Goal: Task Accomplishment & Management: Manage account settings

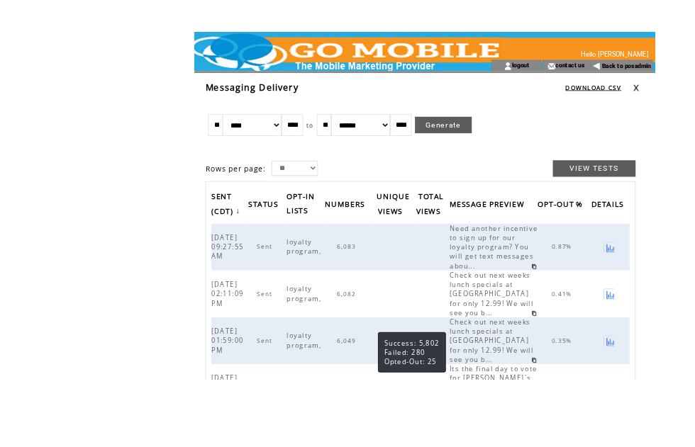
scroll to position [47, 0]
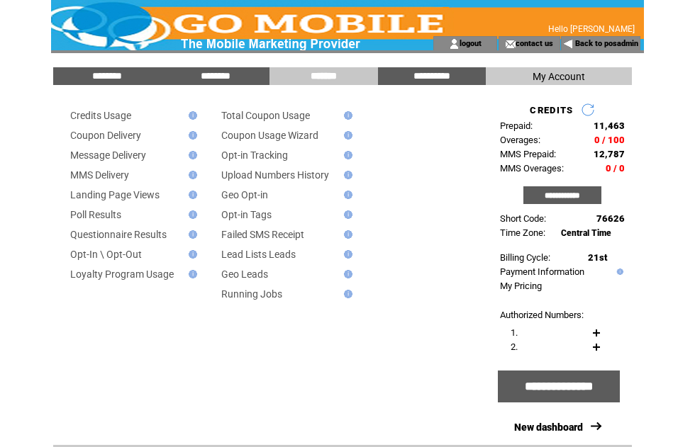
click at [614, 48] on link "Back to posadmin" at bounding box center [606, 43] width 63 height 9
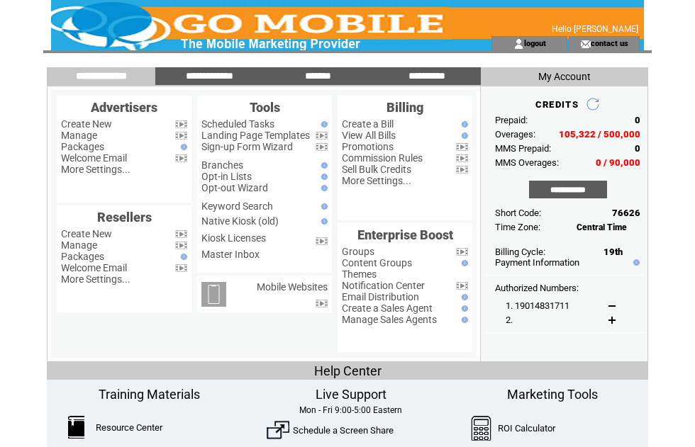
scroll to position [22, 30]
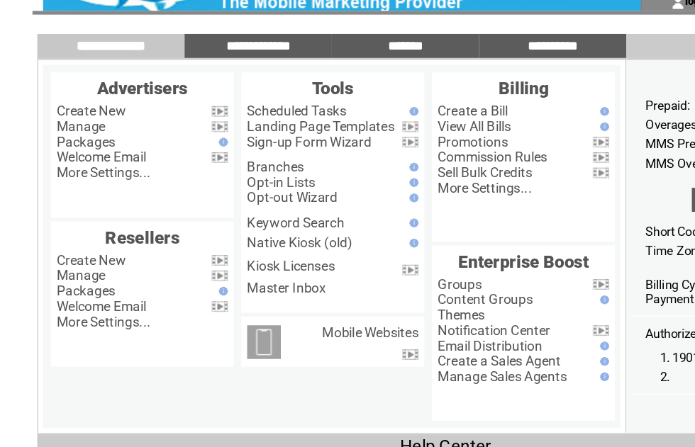
click at [74, 119] on link "Manage" at bounding box center [79, 113] width 36 height 11
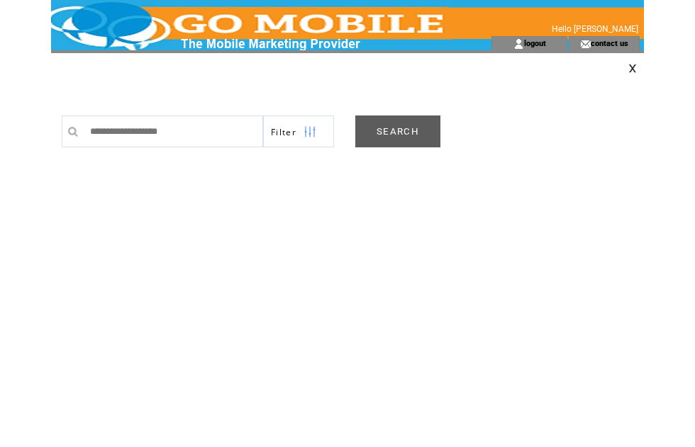
click at [405, 141] on link "SEARCH" at bounding box center [397, 132] width 85 height 32
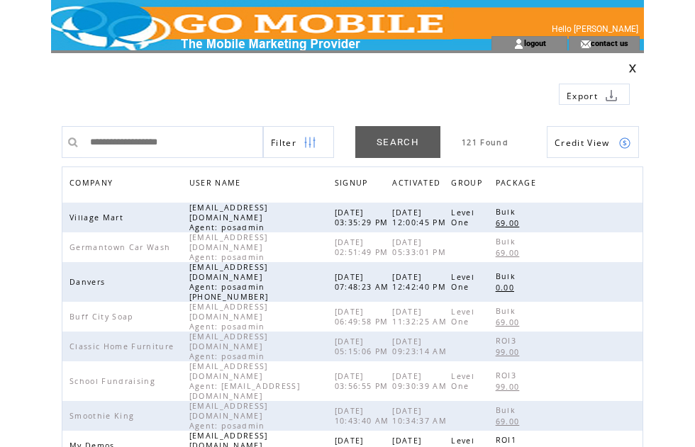
click at [103, 179] on span "COMPANY" at bounding box center [92, 184] width 47 height 21
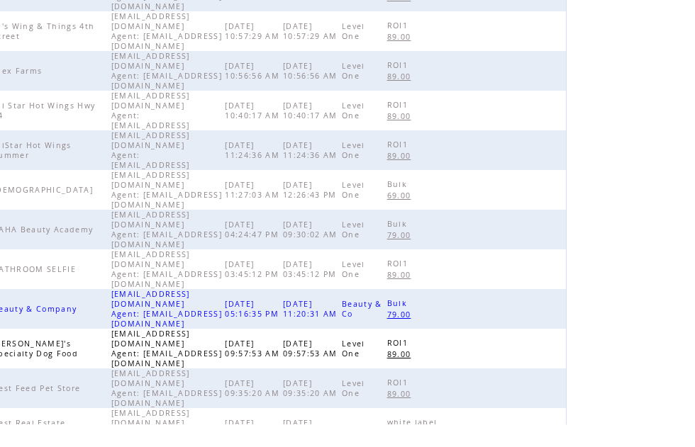
scroll to position [437, 0]
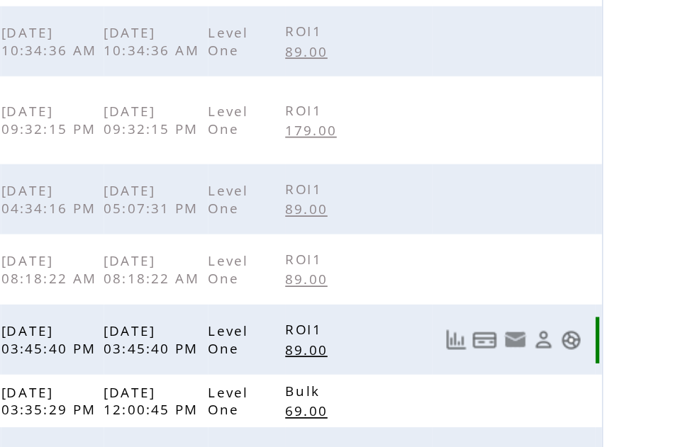
click at [619, 336] on link at bounding box center [625, 342] width 12 height 12
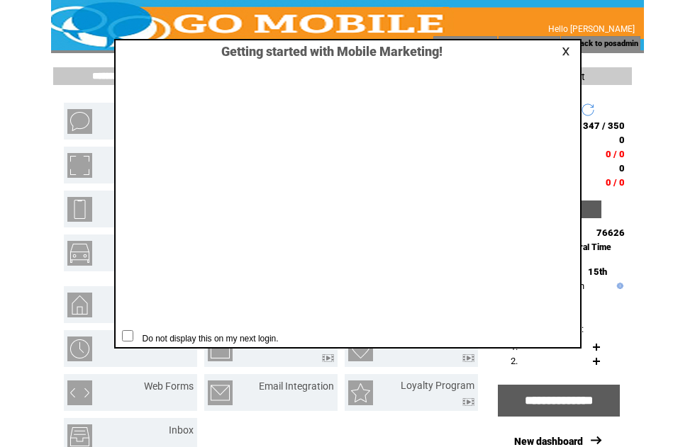
scroll to position [1, 0]
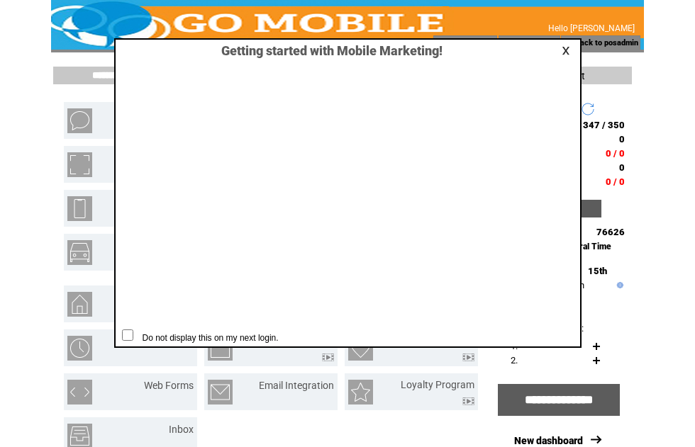
click at [566, 52] on link at bounding box center [567, 50] width 13 height 9
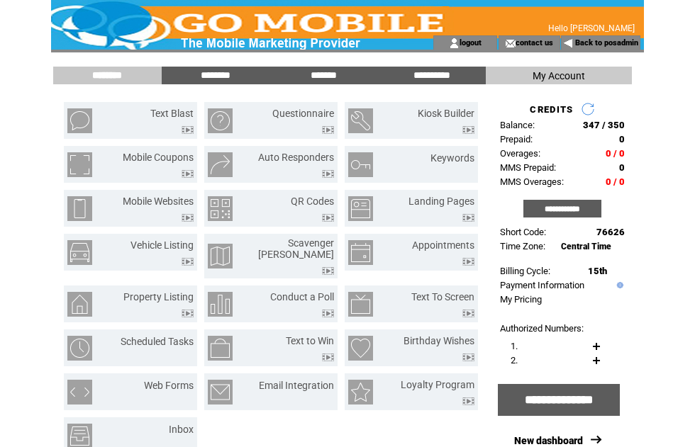
click at [220, 80] on input "********" at bounding box center [215, 75] width 106 height 12
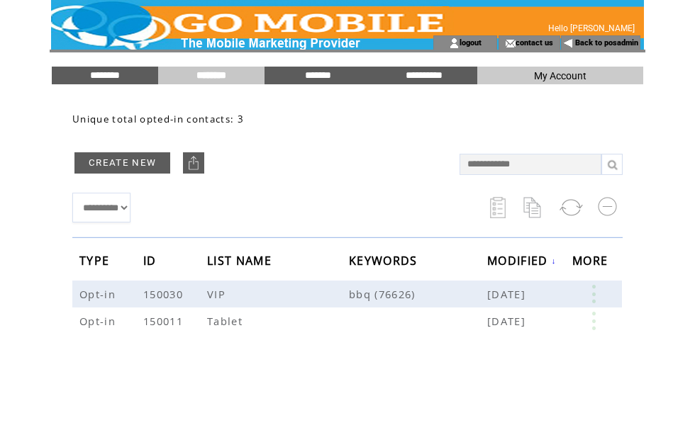
scroll to position [28, 0]
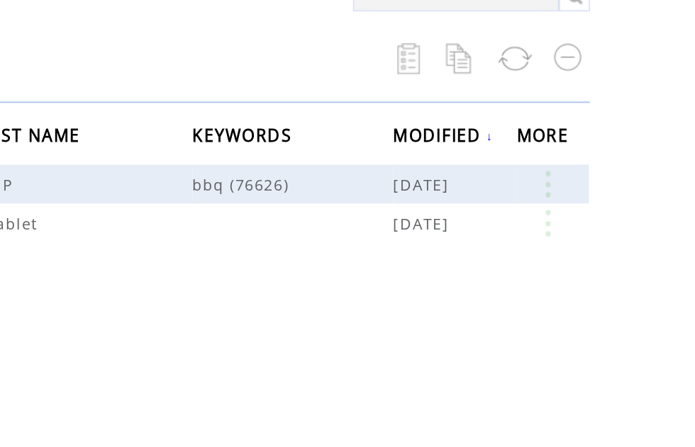
click at [572, 284] on link at bounding box center [593, 293] width 43 height 18
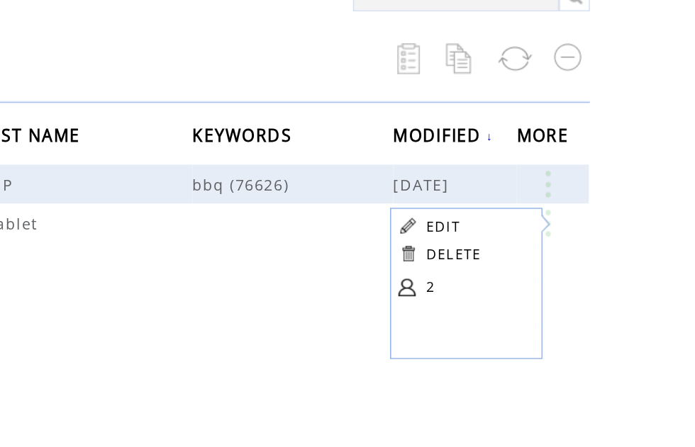
click at [485, 283] on table "EDIT DELETE 2" at bounding box center [535, 318] width 101 height 71
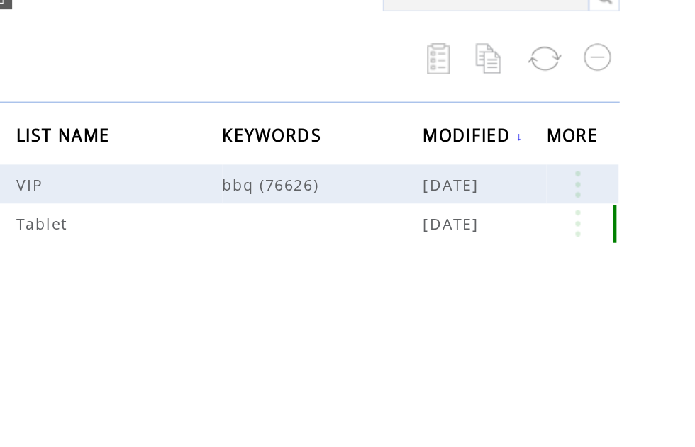
click at [572, 284] on link at bounding box center [593, 293] width 43 height 18
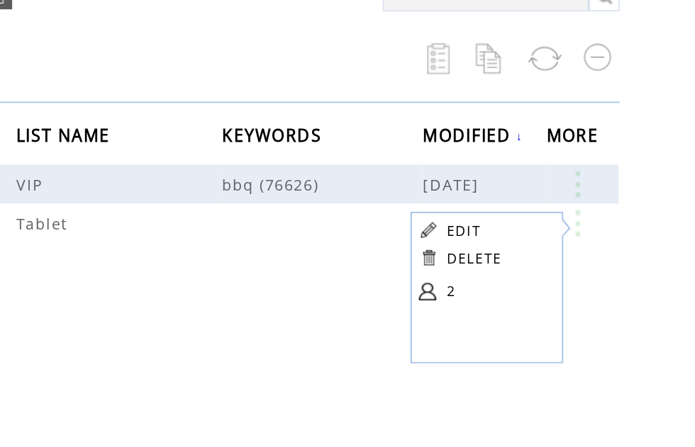
click at [484, 335] on link at bounding box center [490, 341] width 12 height 12
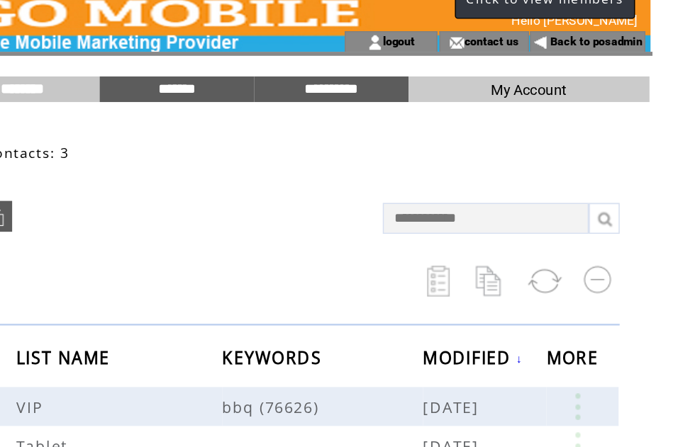
scroll to position [0, 0]
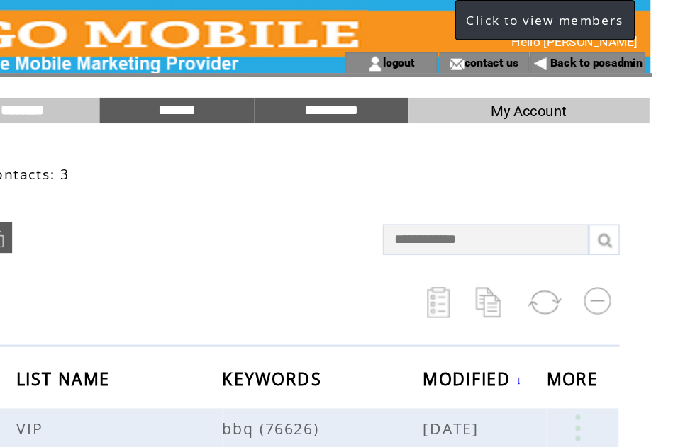
click at [517, 16] on span "Click to view members" at bounding box center [571, 14] width 108 height 12
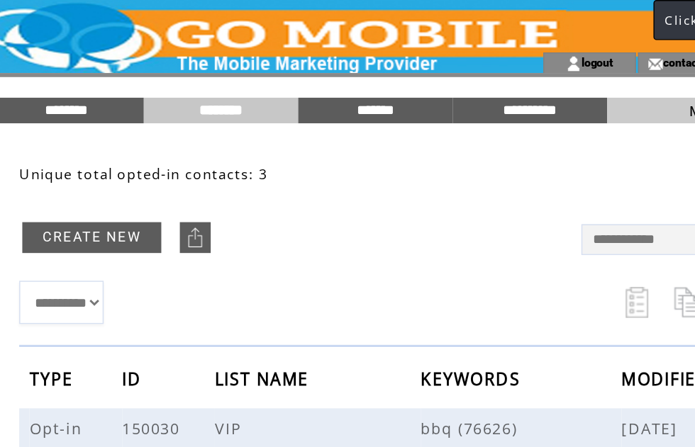
click at [60, 80] on input "********" at bounding box center [105, 76] width 106 height 12
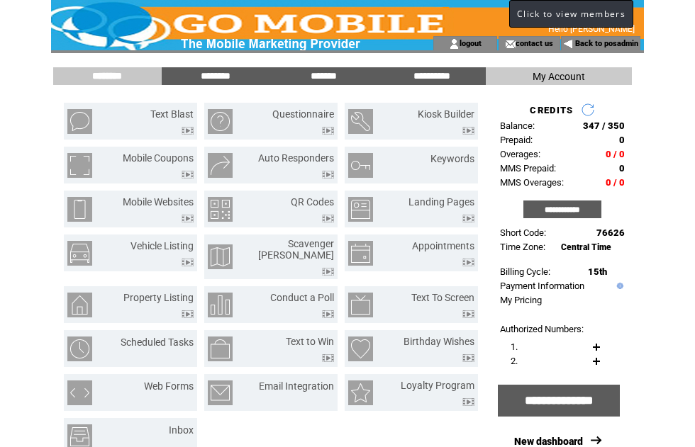
click at [596, 12] on span "Click to view members" at bounding box center [571, 14] width 108 height 12
click at [566, 16] on span "Click to view members" at bounding box center [571, 14] width 108 height 12
click at [658, 340] on html "**********" at bounding box center [347, 223] width 695 height 447
click at [590, 13] on span "Click to view members" at bounding box center [571, 14] width 108 height 12
click at [576, 21] on div "Click to view members" at bounding box center [571, 14] width 124 height 28
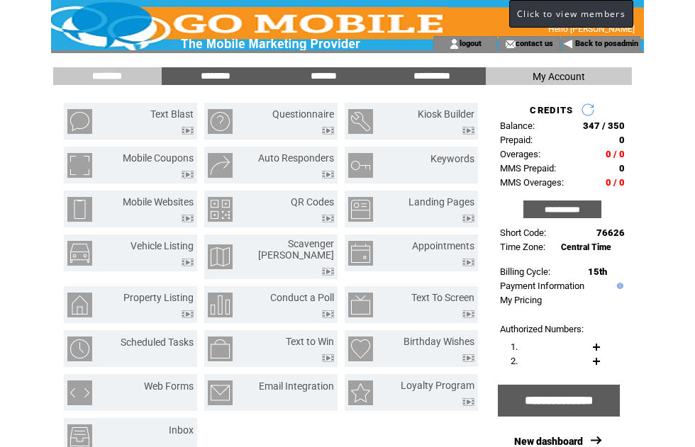
click at [229, 74] on input "********" at bounding box center [215, 76] width 106 height 12
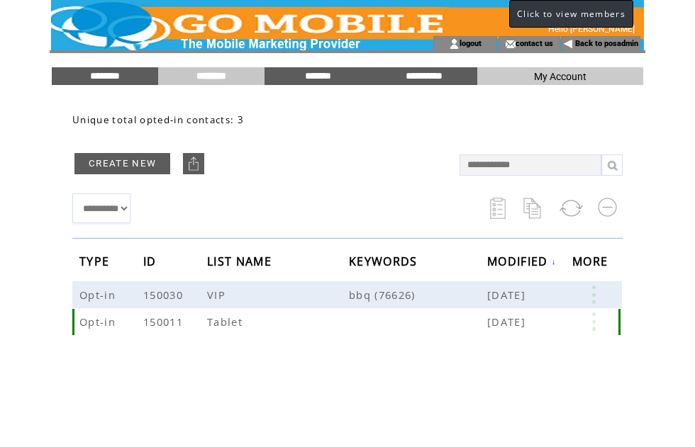
click at [593, 328] on link at bounding box center [593, 322] width 43 height 18
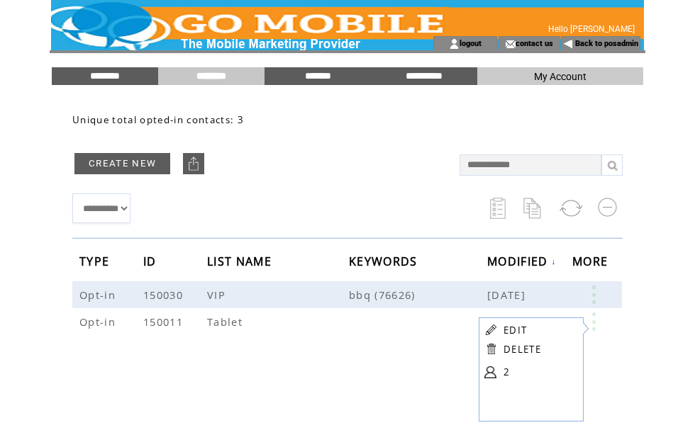
click at [490, 376] on link at bounding box center [490, 372] width 12 height 12
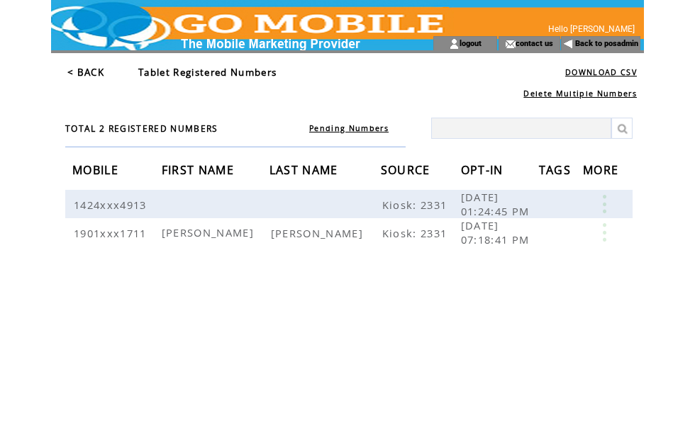
click at [605, 210] on link at bounding box center [604, 204] width 43 height 18
click at [649, 233] on html "**********" at bounding box center [347, 223] width 695 height 447
click at [94, 76] on link "< BACK" at bounding box center [85, 72] width 37 height 13
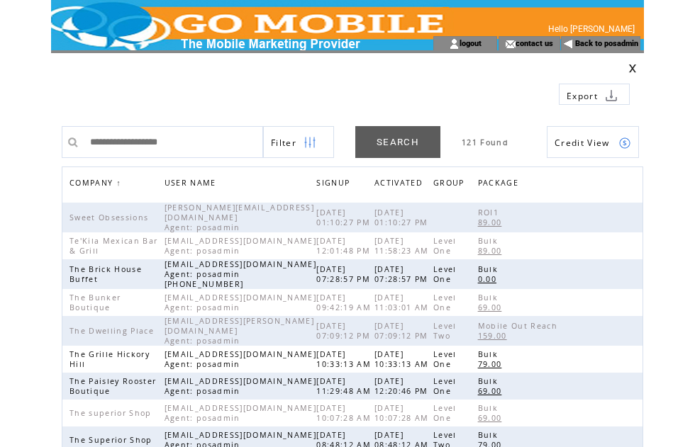
scroll to position [195, 302]
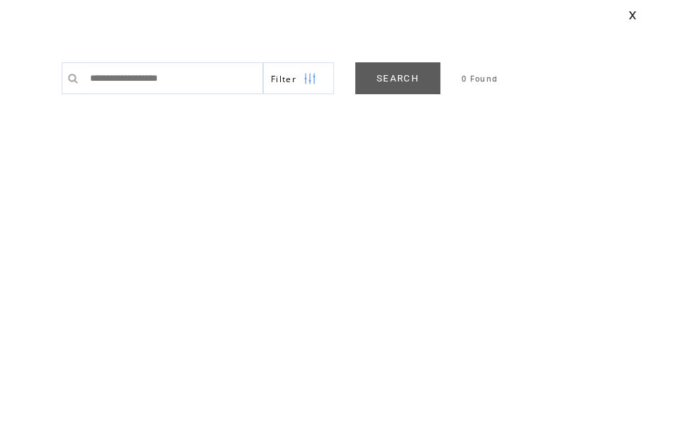
click at [21, 4] on html "**********" at bounding box center [347, 223] width 695 height 447
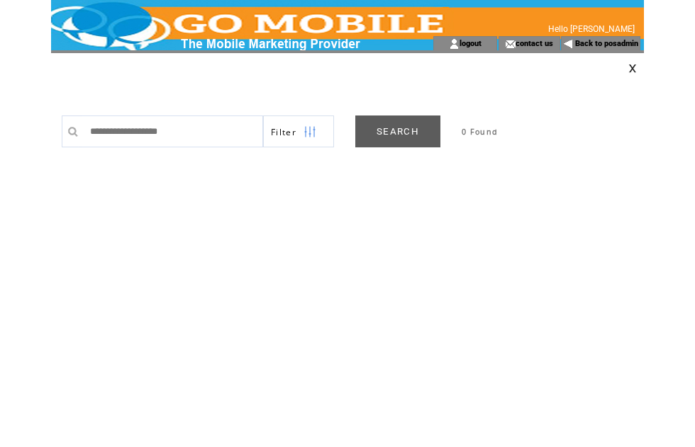
click at [414, 134] on link "SEARCH" at bounding box center [397, 132] width 85 height 32
click at [631, 72] on link at bounding box center [632, 68] width 9 height 9
click at [635, 67] on link at bounding box center [632, 68] width 9 height 9
click at [408, 131] on link "SEARCH" at bounding box center [397, 132] width 85 height 32
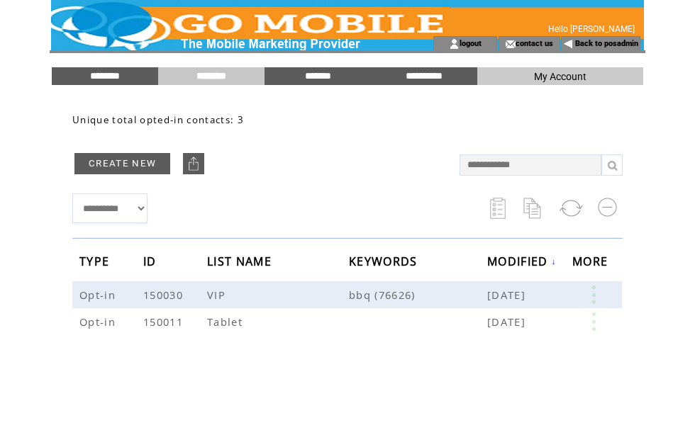
click at [105, 77] on input "********" at bounding box center [105, 76] width 106 height 12
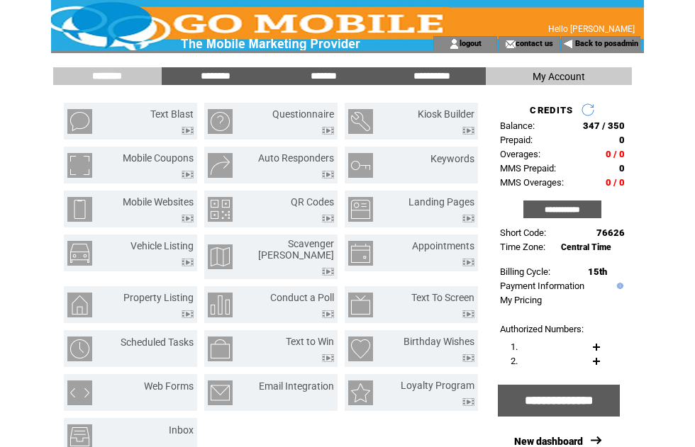
click at [543, 210] on input "**********" at bounding box center [562, 210] width 78 height 18
click at [337, 81] on input "*******" at bounding box center [323, 76] width 106 height 12
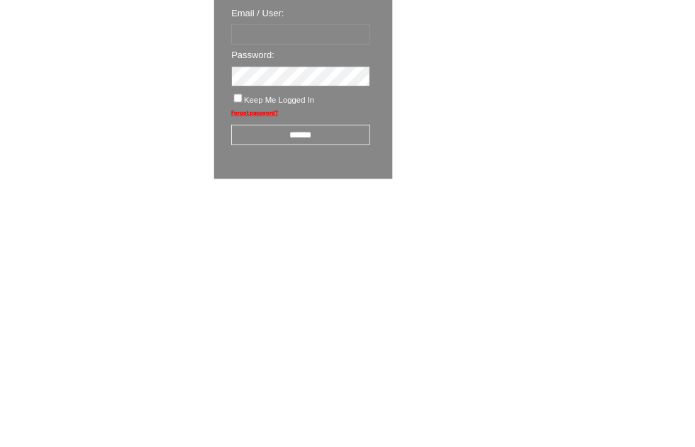
scroll to position [24, 0]
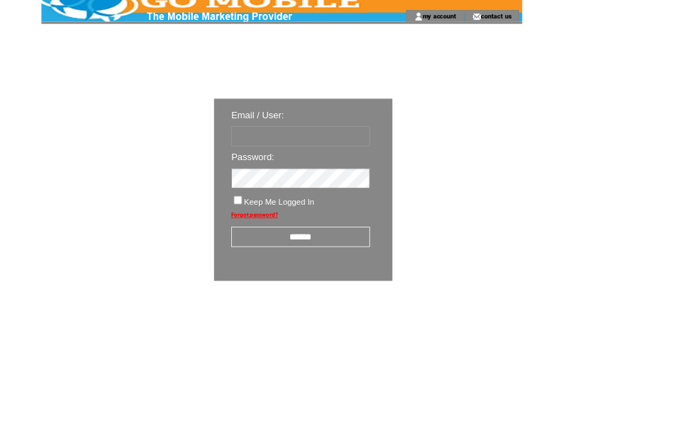
type input "********"
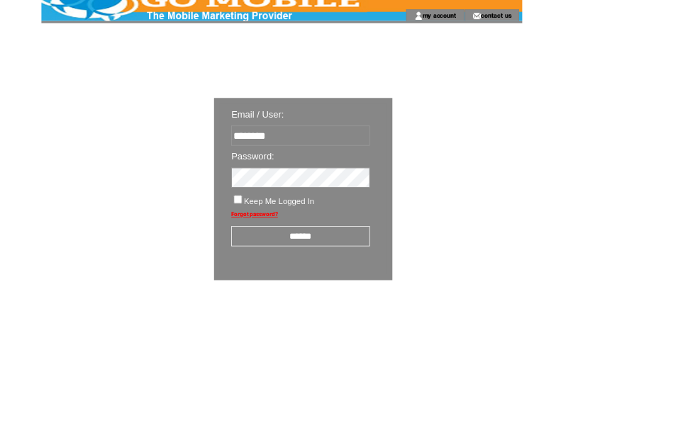
click at [378, 296] on input "******" at bounding box center [370, 291] width 171 height 25
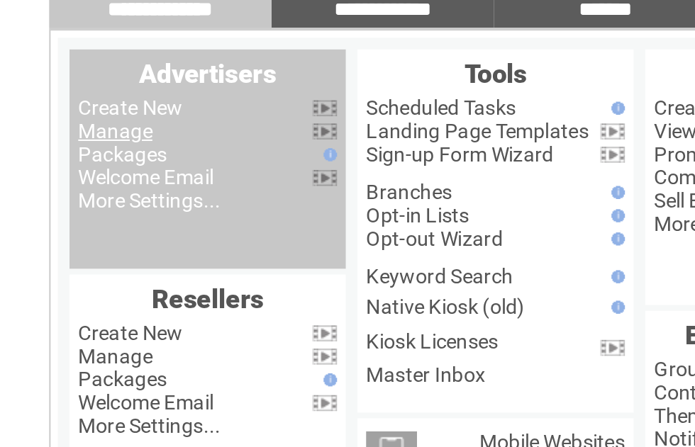
click at [69, 130] on link "Manage" at bounding box center [79, 135] width 36 height 11
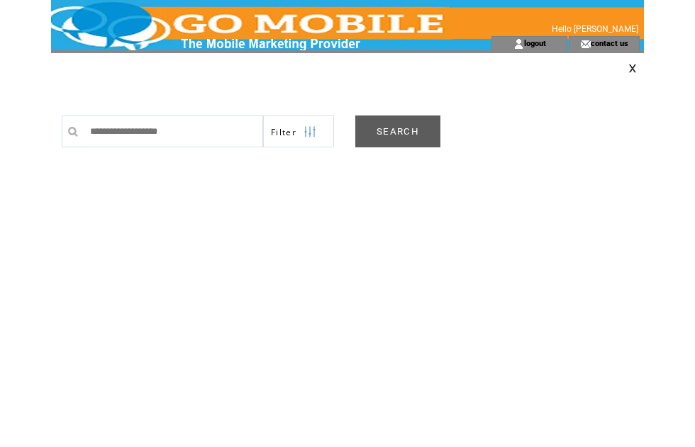
click at [393, 134] on link "SEARCH" at bounding box center [397, 132] width 85 height 32
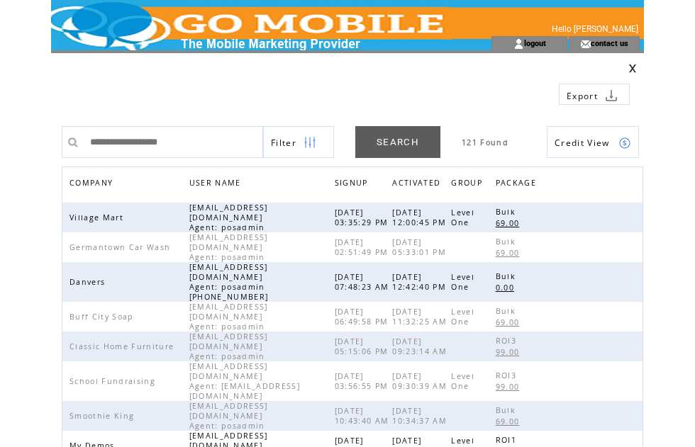
click at [107, 183] on span "COMPANY" at bounding box center [92, 184] width 47 height 21
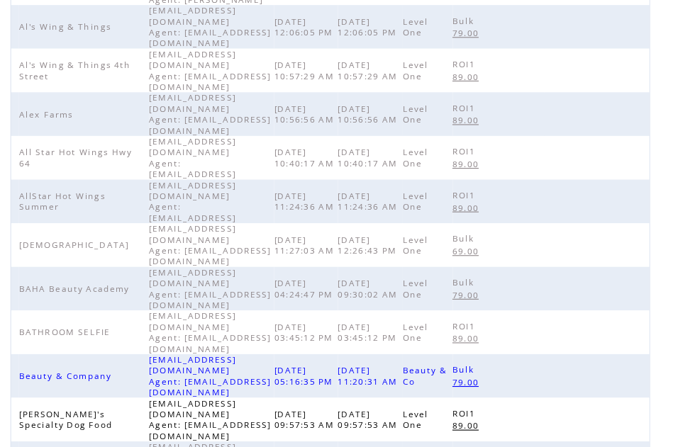
scroll to position [438, 0]
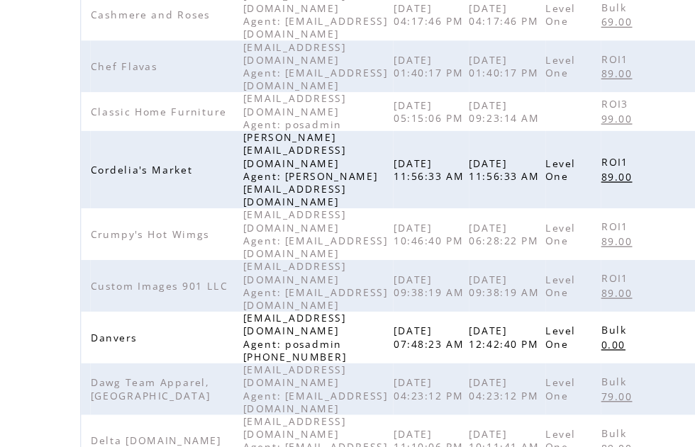
scroll to position [361, 0]
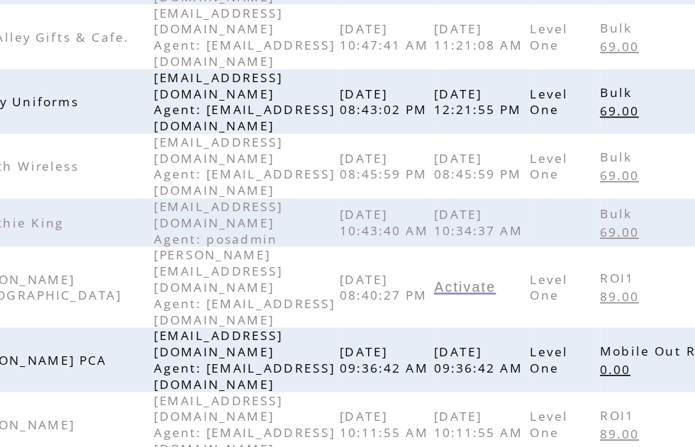
scroll to position [354, 0]
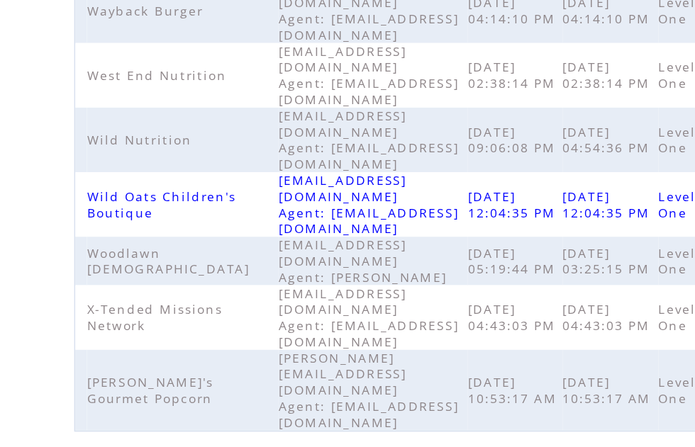
scroll to position [74, 0]
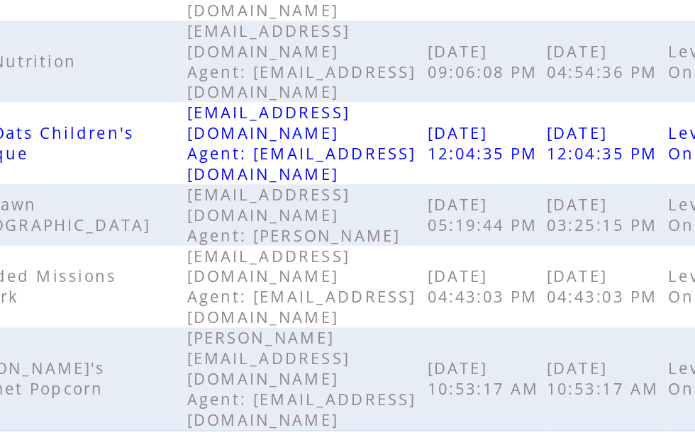
click at [367, 417] on span "6" at bounding box center [369, 422] width 5 height 10
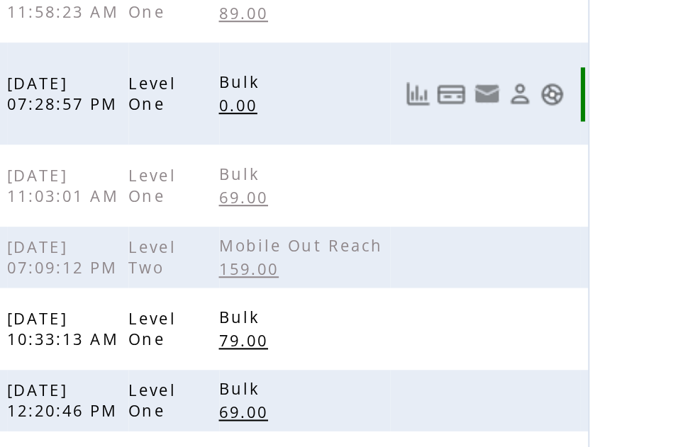
click at [619, 228] on link at bounding box center [625, 234] width 12 height 12
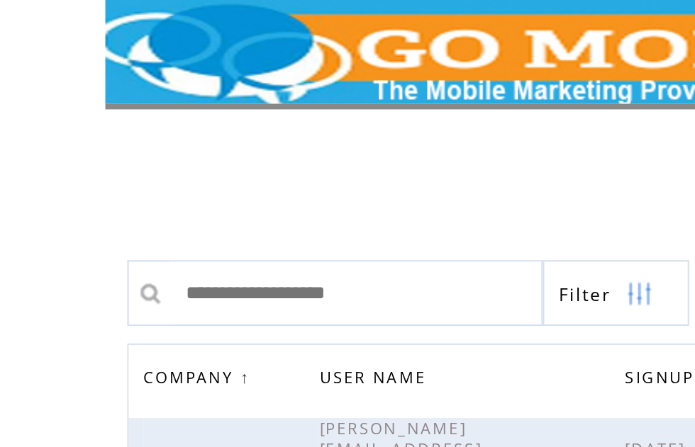
scroll to position [31, 0]
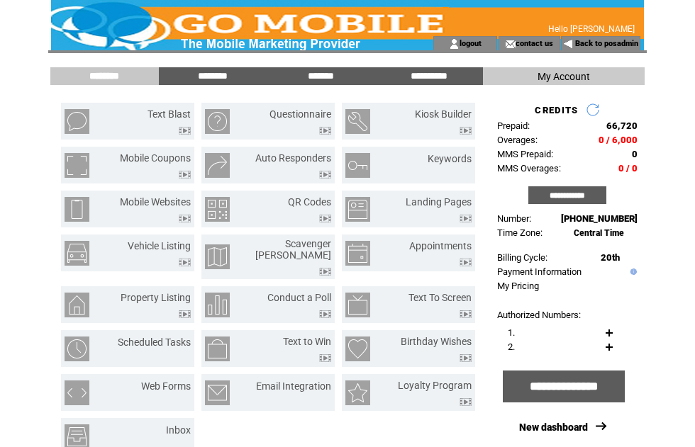
click at [333, 81] on input "*******" at bounding box center [320, 76] width 106 height 12
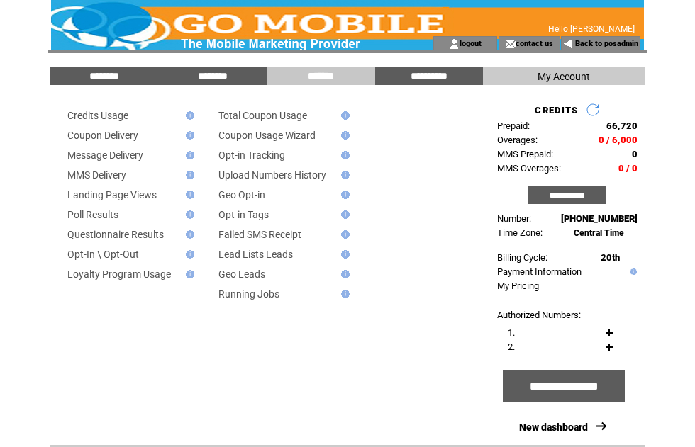
click at [153, 156] on td "Message Delivery" at bounding box center [119, 155] width 125 height 11
click at [126, 152] on link "Message Delivery" at bounding box center [105, 155] width 76 height 11
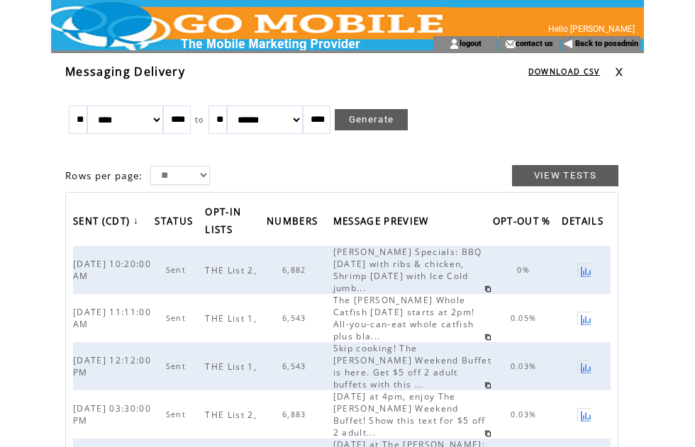
click at [391, 267] on span "[PERSON_NAME] Specials: BBQ [DATE] with ribs & chicken, Shrimp [DATE] with Ice …" at bounding box center [407, 270] width 149 height 48
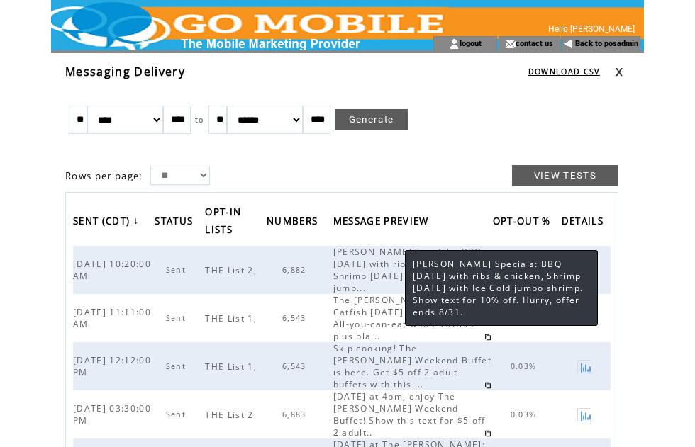
click at [292, 269] on span "6,882" at bounding box center [296, 270] width 28 height 10
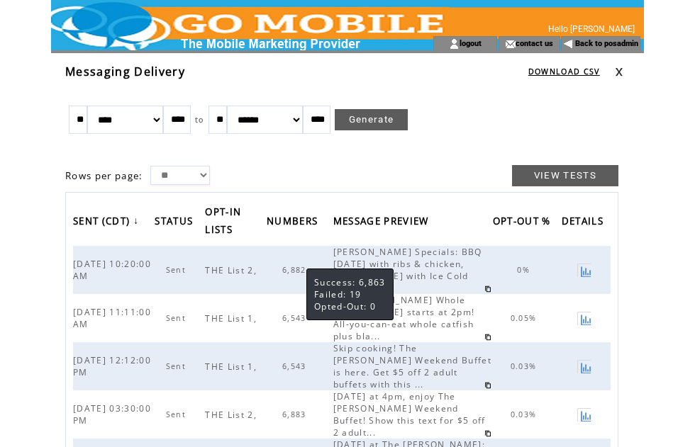
click at [354, 310] on span "The Brickhouse Whole Catfish Tuesday starts at 2pm! All-you-can-eat whole catfi…" at bounding box center [404, 318] width 142 height 48
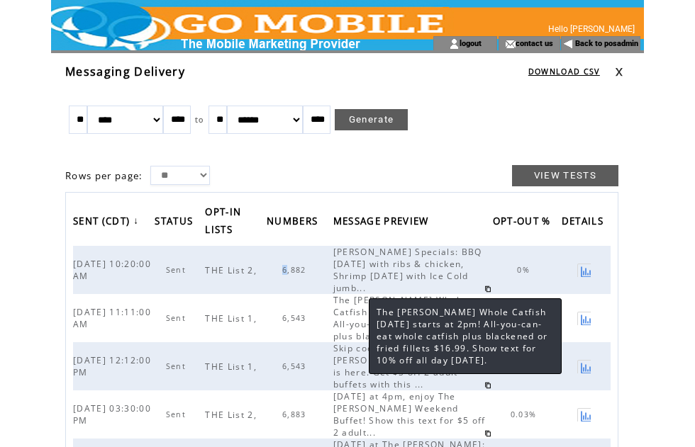
click at [493, 374] on td "0.03%" at bounding box center [527, 366] width 69 height 48
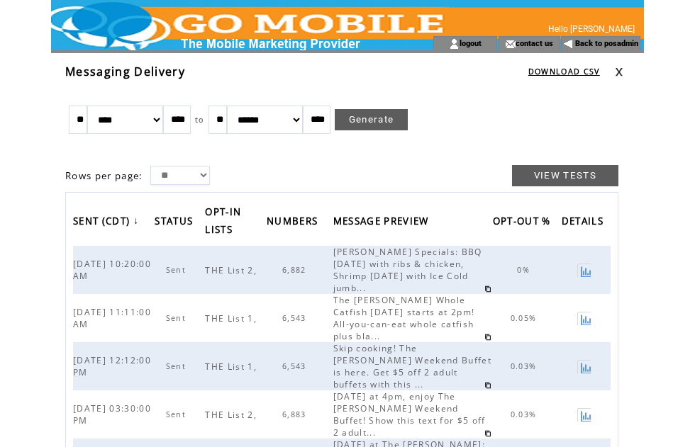
click at [303, 275] on span "6,882" at bounding box center [296, 270] width 28 height 10
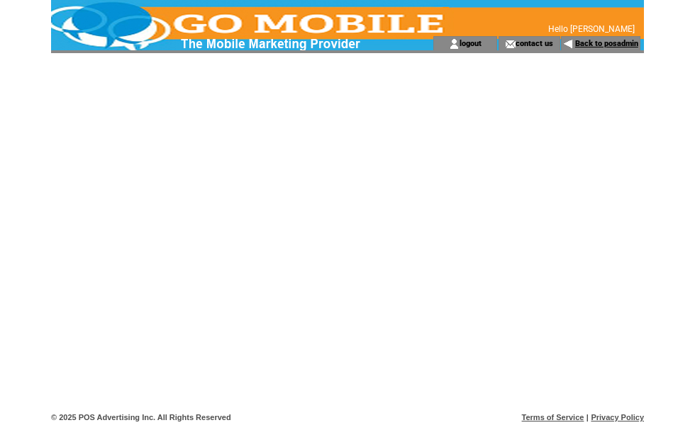
click at [612, 47] on link "Back to posadmin" at bounding box center [606, 43] width 63 height 9
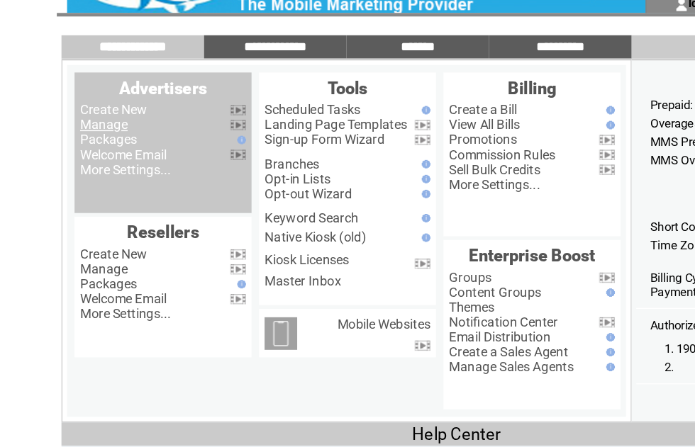
click at [91, 130] on link "Manage" at bounding box center [79, 135] width 36 height 11
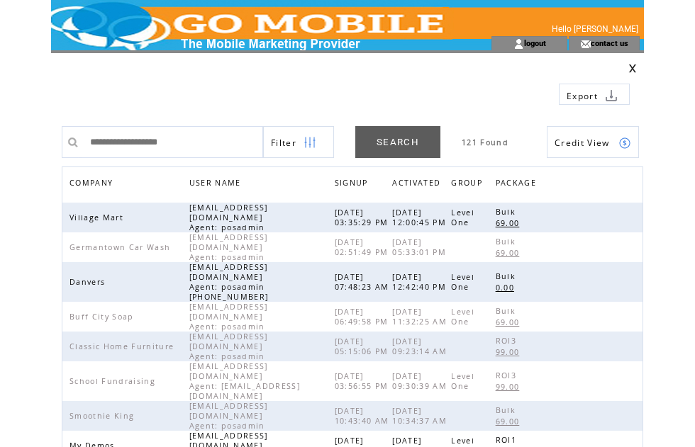
click at [106, 183] on span "COMPANY" at bounding box center [92, 184] width 47 height 21
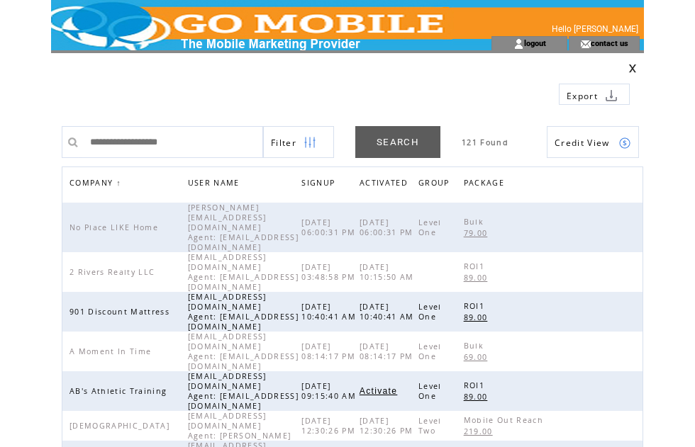
click at [103, 186] on span "COMPANY" at bounding box center [92, 184] width 47 height 21
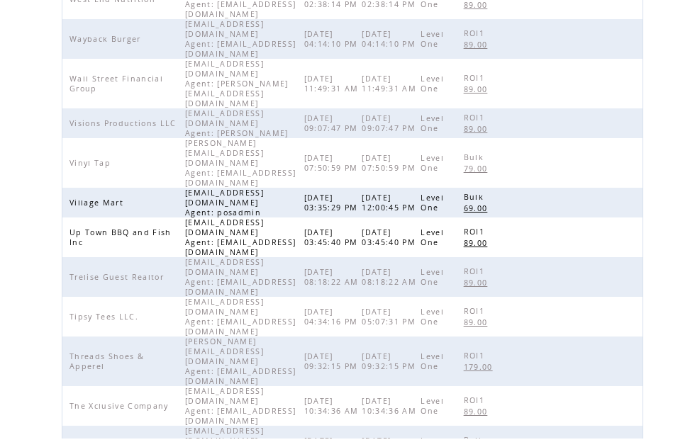
scroll to position [460, 0]
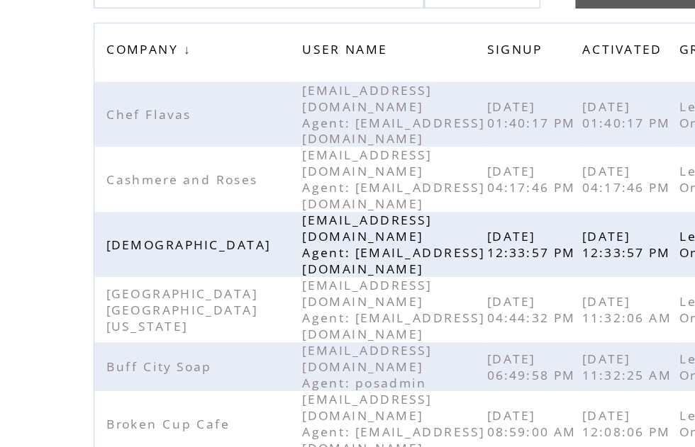
scroll to position [151, 0]
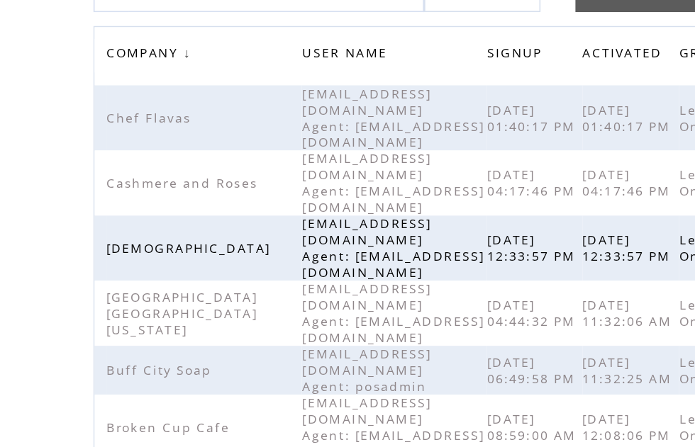
click at [103, 35] on span "COMPANY" at bounding box center [92, 33] width 47 height 21
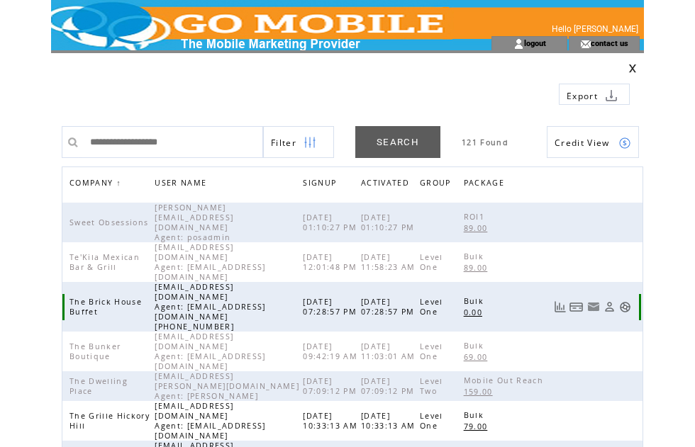
click at [623, 301] on link at bounding box center [625, 307] width 12 height 12
click at [614, 301] on link at bounding box center [609, 307] width 12 height 12
click at [557, 301] on link at bounding box center [560, 307] width 12 height 12
click at [534, 286] on td "Bulk 0.00" at bounding box center [505, 307] width 83 height 50
click at [653, 292] on div "CREDITS USAGE" at bounding box center [599, 304] width 106 height 46
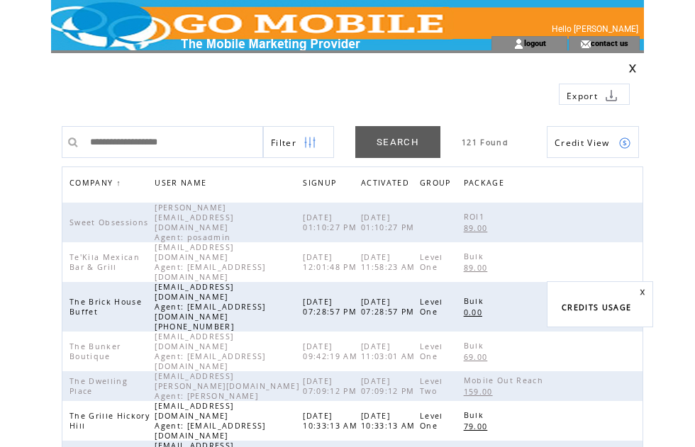
click at [645, 292] on link at bounding box center [642, 292] width 6 height 6
click at [622, 301] on link at bounding box center [625, 307] width 12 height 12
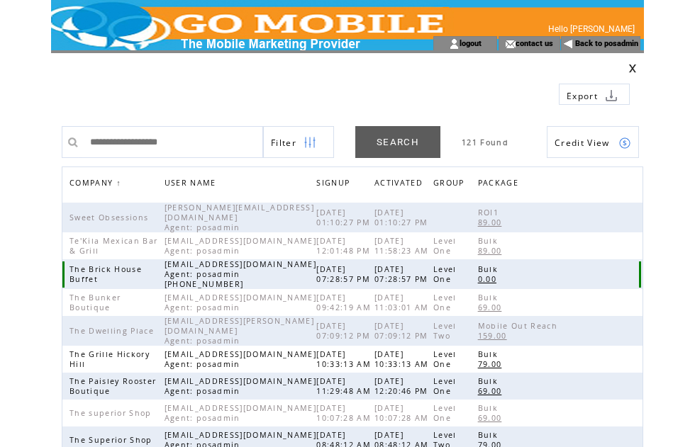
click at [622, 270] on td at bounding box center [600, 274] width 78 height 30
click at [694, 440] on html "**********" at bounding box center [347, 223] width 695 height 447
